Goal: Task Accomplishment & Management: Use online tool/utility

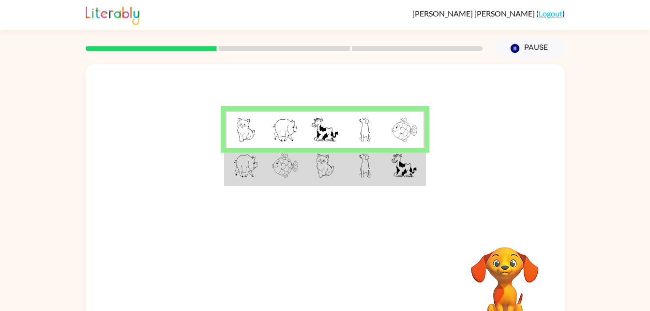
click at [363, 177] on img at bounding box center [365, 166] width 12 height 24
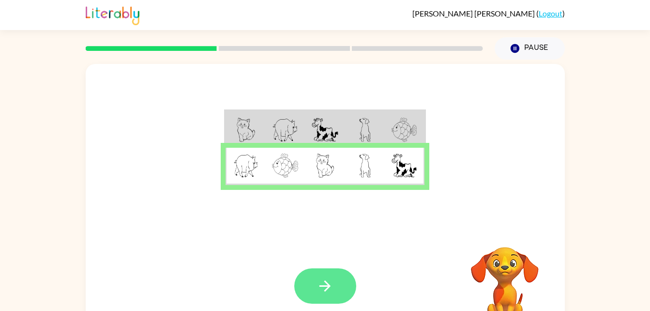
click at [344, 288] on button "button" at bounding box center [325, 285] width 62 height 35
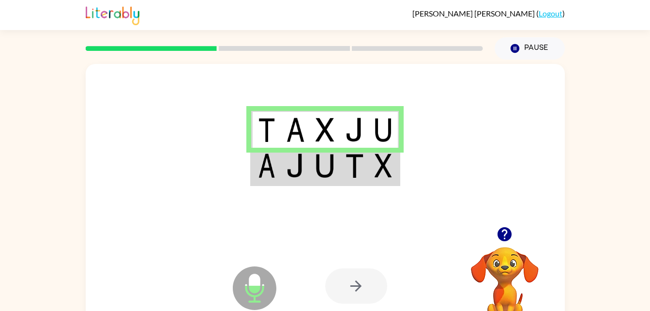
click at [256, 299] on icon at bounding box center [255, 288] width 44 height 44
click at [314, 174] on td at bounding box center [325, 166] width 30 height 37
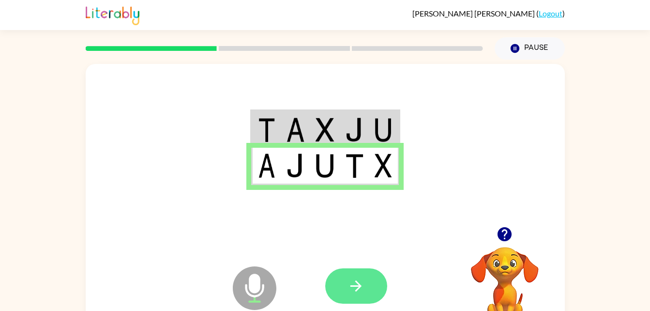
click at [374, 287] on button "button" at bounding box center [356, 285] width 62 height 35
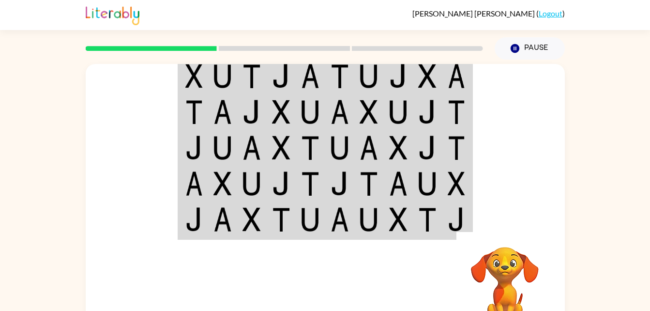
click at [550, 159] on div at bounding box center [325, 145] width 479 height 163
click at [647, 230] on div "Your browser must support playing .mp4 files to use Literably. Please try using…" at bounding box center [325, 200] width 650 height 281
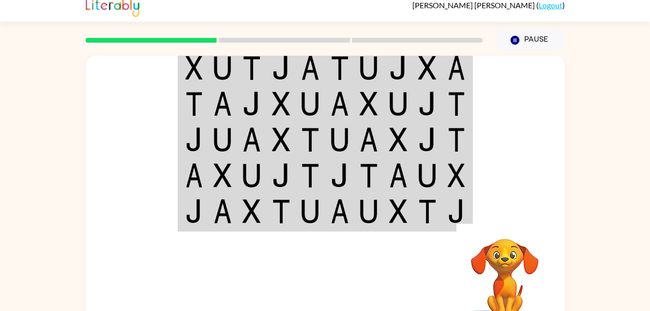
scroll to position [10, 0]
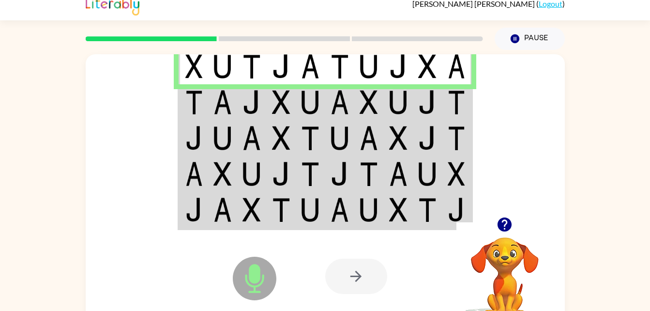
click at [430, 100] on img at bounding box center [427, 102] width 18 height 24
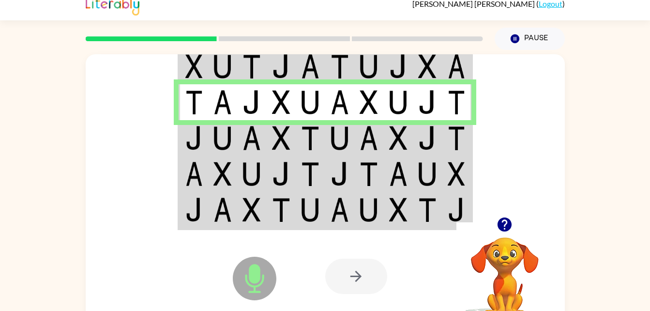
click at [438, 146] on td at bounding box center [428, 138] width 30 height 36
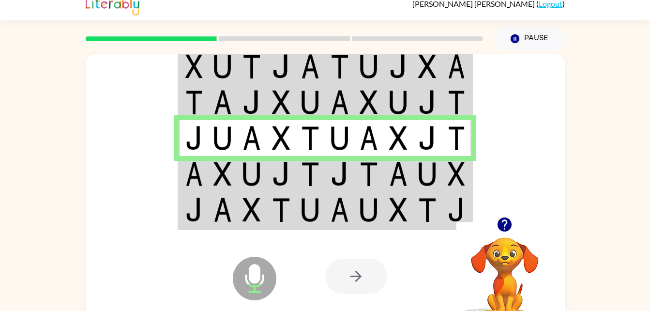
click at [442, 179] on td at bounding box center [428, 174] width 30 height 36
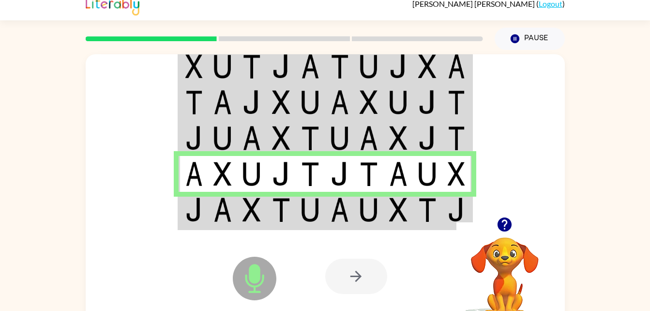
click at [436, 216] on img at bounding box center [427, 210] width 18 height 24
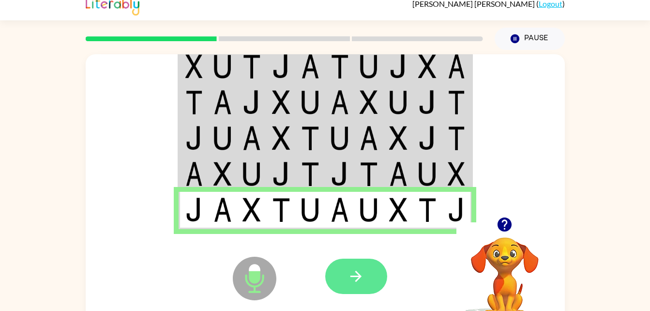
click at [350, 272] on icon "button" at bounding box center [356, 276] width 17 height 17
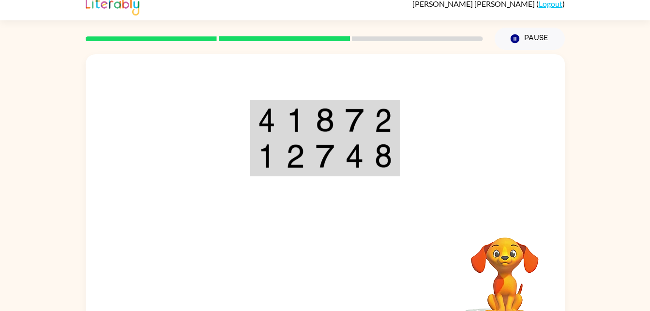
click at [395, 112] on td at bounding box center [385, 119] width 30 height 37
click at [362, 120] on img at bounding box center [354, 120] width 18 height 24
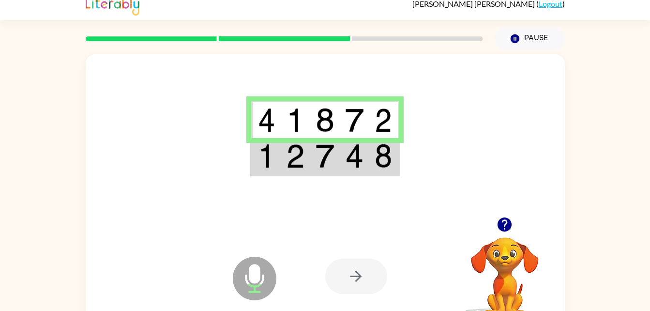
click at [356, 160] on img at bounding box center [354, 156] width 18 height 24
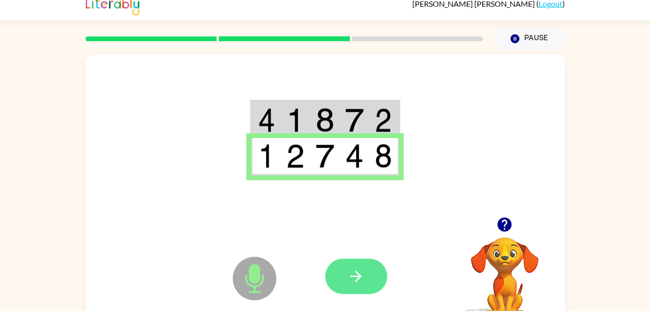
click at [361, 287] on button "button" at bounding box center [356, 276] width 62 height 35
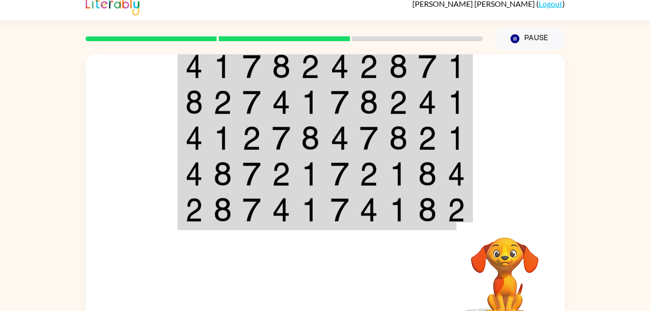
click at [446, 75] on td at bounding box center [458, 65] width 30 height 37
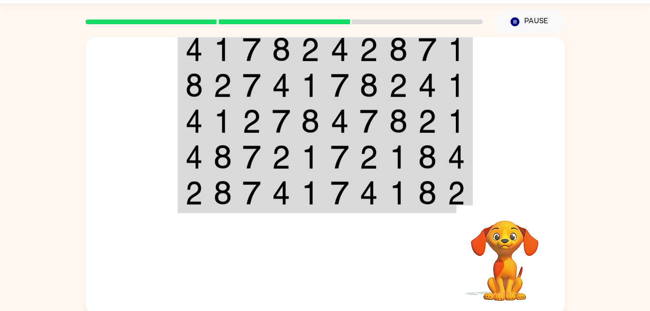
scroll to position [25, 0]
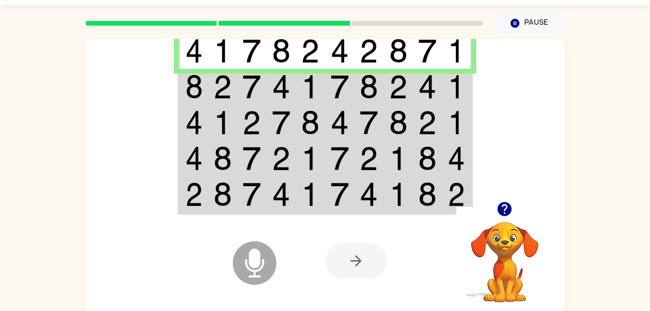
click at [384, 41] on td at bounding box center [399, 50] width 30 height 37
click at [331, 80] on img at bounding box center [340, 87] width 18 height 24
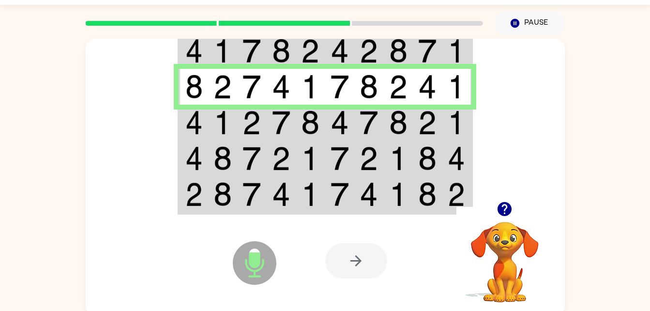
click at [453, 130] on img at bounding box center [456, 122] width 17 height 24
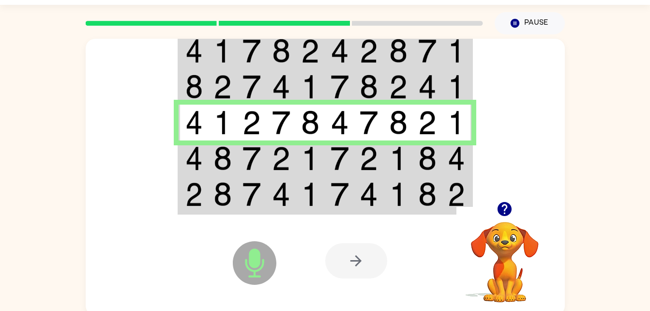
click at [262, 156] on td at bounding box center [252, 158] width 30 height 36
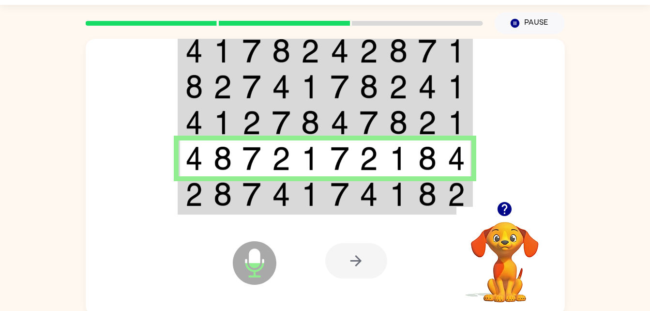
click at [231, 200] on img at bounding box center [223, 194] width 18 height 24
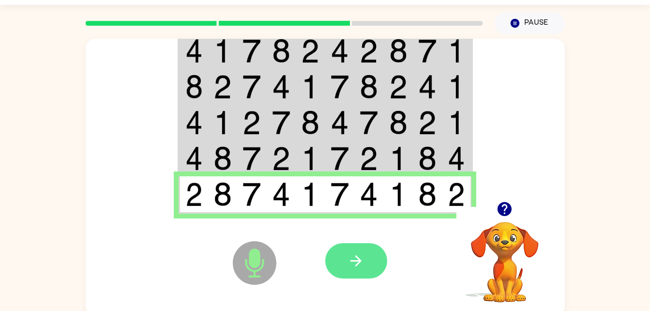
click at [365, 272] on button "button" at bounding box center [356, 260] width 62 height 35
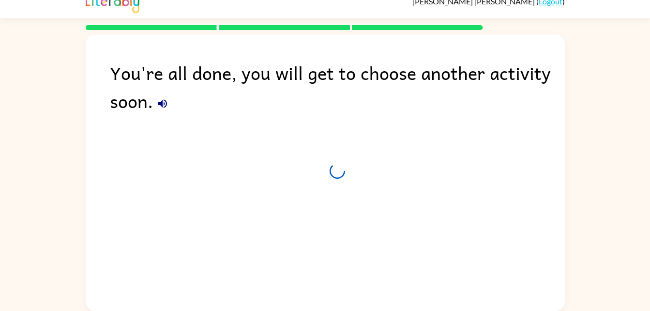
scroll to position [12, 0]
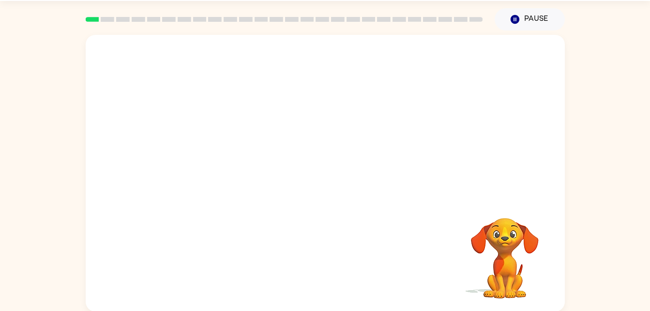
scroll to position [30, 0]
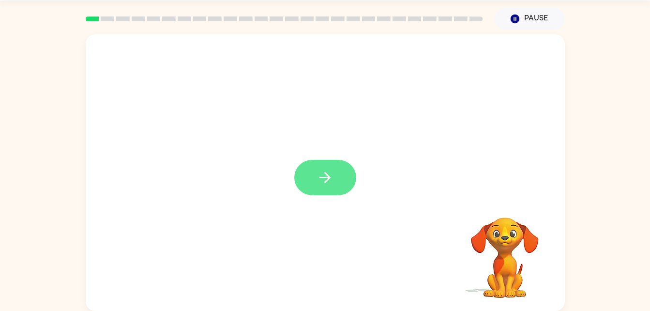
click at [318, 177] on icon "button" at bounding box center [325, 177] width 17 height 17
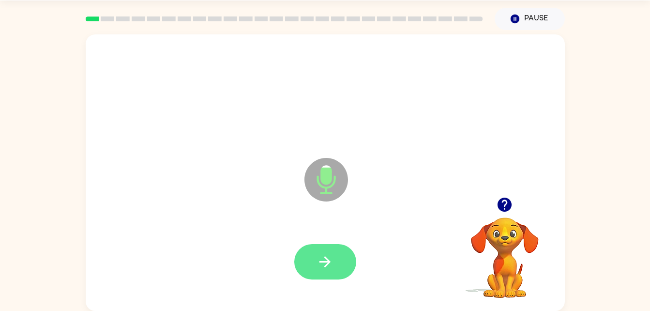
click at [332, 272] on button "button" at bounding box center [325, 261] width 62 height 35
click at [329, 247] on button "button" at bounding box center [325, 261] width 62 height 35
click at [313, 260] on button "button" at bounding box center [325, 261] width 62 height 35
click at [332, 260] on icon "button" at bounding box center [325, 261] width 17 height 17
click at [349, 264] on button "button" at bounding box center [325, 261] width 62 height 35
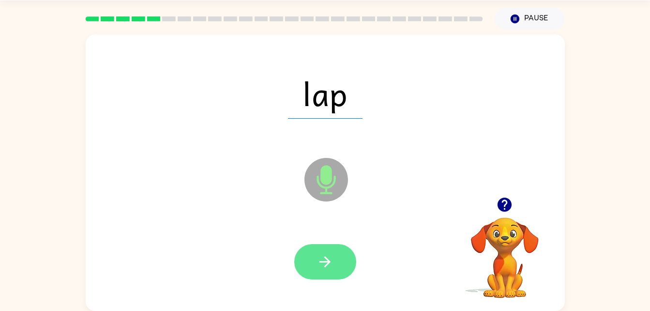
click at [341, 267] on button "button" at bounding box center [325, 261] width 62 height 35
click at [345, 254] on button "button" at bounding box center [325, 261] width 62 height 35
click at [326, 261] on icon "button" at bounding box center [325, 261] width 17 height 17
click at [344, 266] on button "button" at bounding box center [325, 261] width 62 height 35
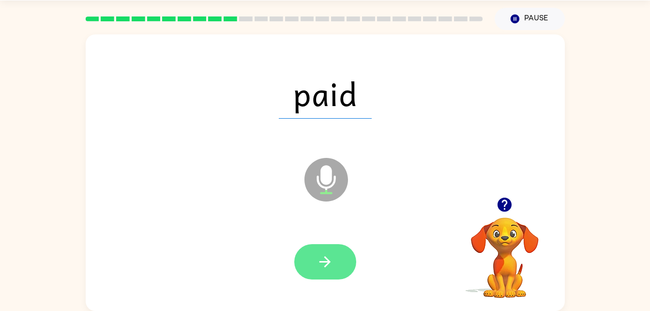
click at [334, 267] on button "button" at bounding box center [325, 261] width 62 height 35
click at [333, 253] on icon "button" at bounding box center [325, 261] width 17 height 17
click at [314, 265] on button "button" at bounding box center [325, 261] width 62 height 35
click at [337, 250] on button "button" at bounding box center [325, 261] width 62 height 35
click at [349, 261] on button "button" at bounding box center [325, 261] width 62 height 35
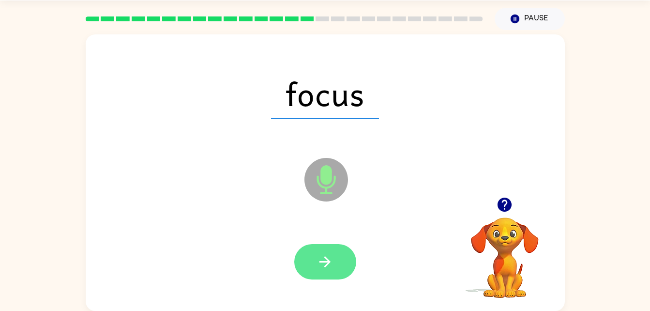
click at [337, 245] on button "button" at bounding box center [325, 261] width 62 height 35
click at [318, 262] on icon "button" at bounding box center [325, 261] width 17 height 17
click at [330, 259] on icon "button" at bounding box center [325, 261] width 17 height 17
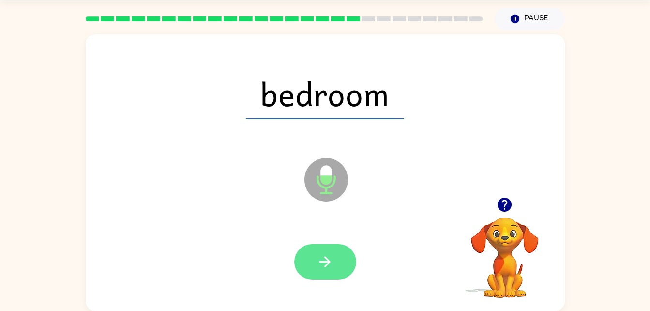
click at [342, 271] on button "button" at bounding box center [325, 261] width 62 height 35
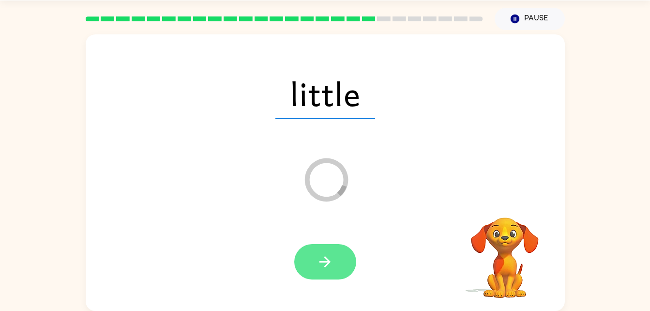
click at [330, 259] on icon "button" at bounding box center [325, 261] width 17 height 17
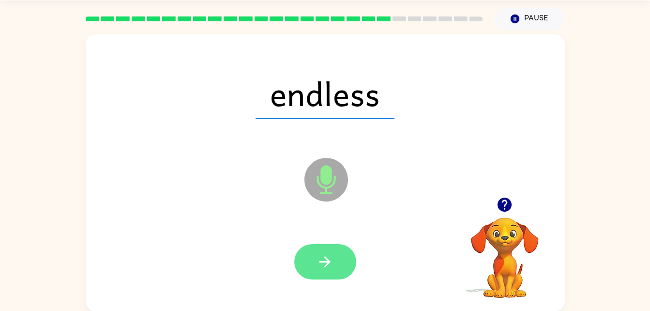
click at [333, 261] on icon "button" at bounding box center [325, 261] width 17 height 17
click at [351, 250] on button "button" at bounding box center [325, 261] width 62 height 35
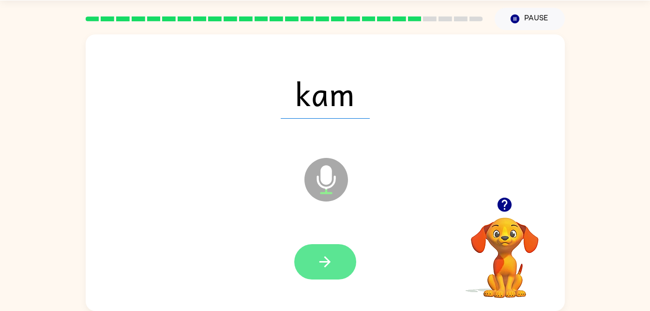
click at [346, 278] on button "button" at bounding box center [325, 261] width 62 height 35
click at [323, 256] on icon "button" at bounding box center [325, 261] width 17 height 17
click at [325, 278] on button "button" at bounding box center [325, 261] width 62 height 35
click at [336, 262] on button "button" at bounding box center [325, 261] width 62 height 35
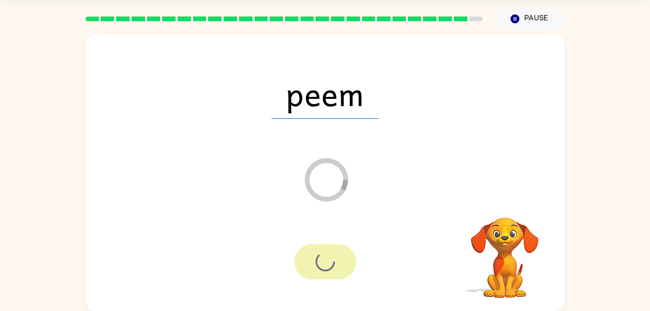
scroll to position [12, 0]
